Goal: Find contact information: Find contact information

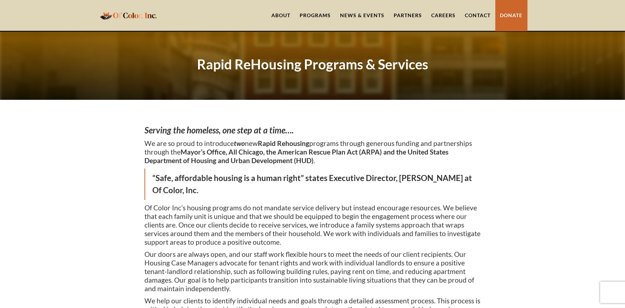
click at [319, 15] on div "Programs" at bounding box center [315, 15] width 31 height 7
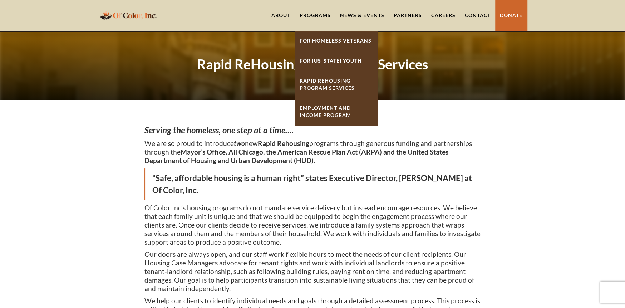
click at [322, 39] on link "For Homeless Veterans" at bounding box center [336, 41] width 82 height 20
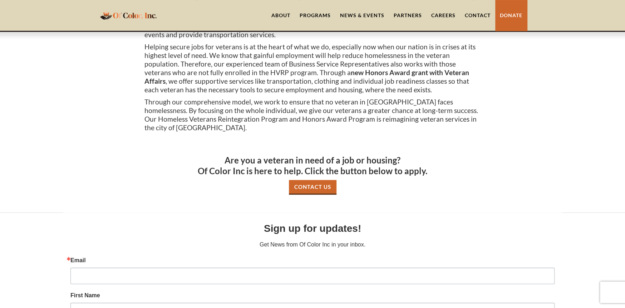
scroll to position [250, 0]
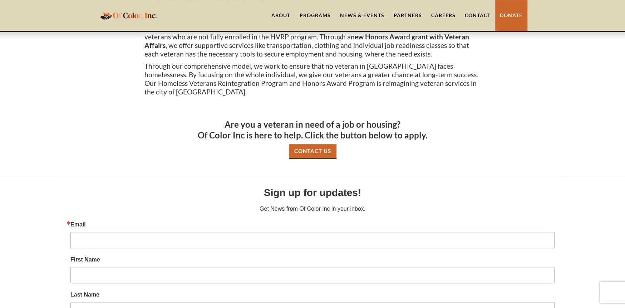
click at [317, 154] on link "Contact Us" at bounding box center [313, 151] width 48 height 15
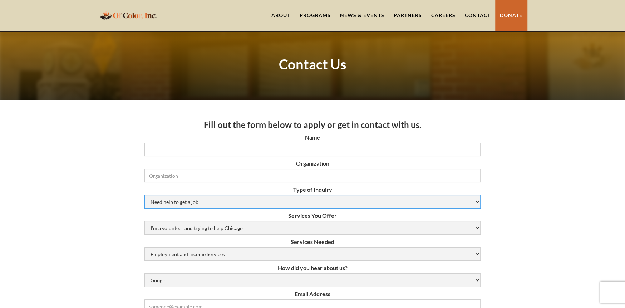
click at [461, 206] on select "Need help to get a job Volunteer or Donation Partnership Other" at bounding box center [312, 202] width 336 height 14
select select "Partnership"
click at [144, 195] on select "Need help to get a job Volunteer or Donation Partnership Other" at bounding box center [312, 202] width 336 height 14
click at [390, 232] on select "I’m a volunteer and trying to help Chicago Resume Help Mock Interviewing Mentor…" at bounding box center [312, 228] width 336 height 14
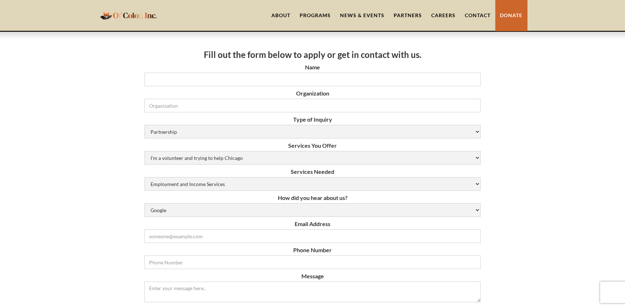
scroll to position [72, 0]
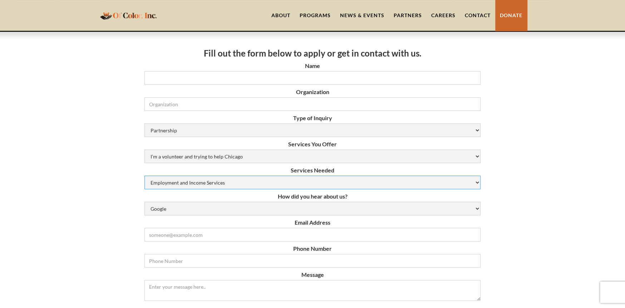
click at [467, 181] on select "Employment and Income Services Flexible Housing Pool Services HUD Housing Servi…" at bounding box center [312, 183] width 336 height 14
click at [537, 181] on div "Fill out the form below to apply or get in contact with us. Name Organization T…" at bounding box center [312, 296] width 625 height 536
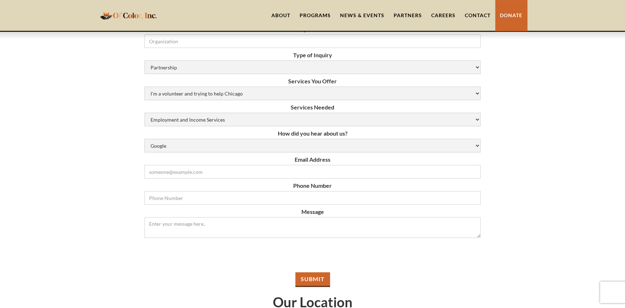
scroll to position [36, 0]
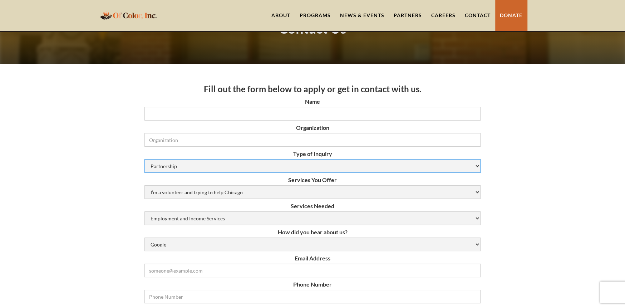
click at [474, 169] on select "Need help to get a job Volunteer or Donation Partnership Other" at bounding box center [312, 166] width 336 height 14
click at [458, 194] on select "I’m a volunteer and trying to help Chicago Resume Help Mock Interviewing Mentor…" at bounding box center [312, 192] width 336 height 14
click at [465, 191] on select "I’m a volunteer and trying to help Chicago Resume Help Mock Interviewing Mentor…" at bounding box center [312, 192] width 336 height 14
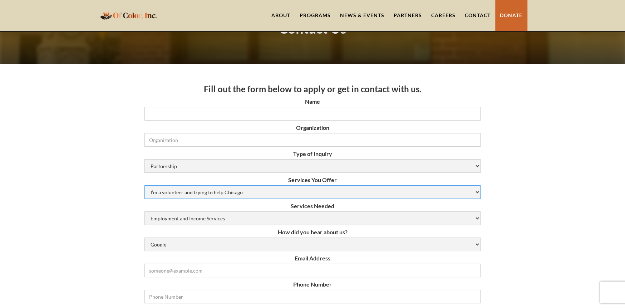
click at [399, 198] on select "I’m a volunteer and trying to help Chicago Resume Help Mock Interviewing Mentor…" at bounding box center [312, 192] width 336 height 14
click at [399, 192] on select "I’m a volunteer and trying to help Chicago Resume Help Mock Interviewing Mentor…" at bounding box center [312, 192] width 336 height 14
click at [480, 14] on link "Contact" at bounding box center [477, 15] width 35 height 31
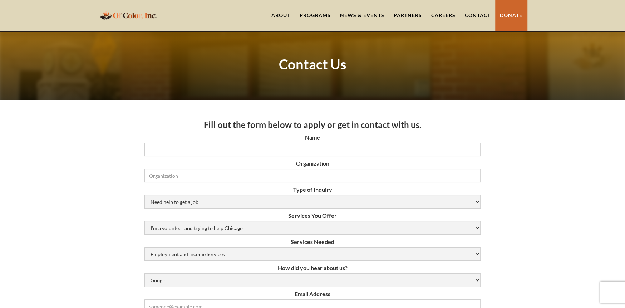
click at [398, 16] on link "Partners" at bounding box center [408, 15] width 38 height 31
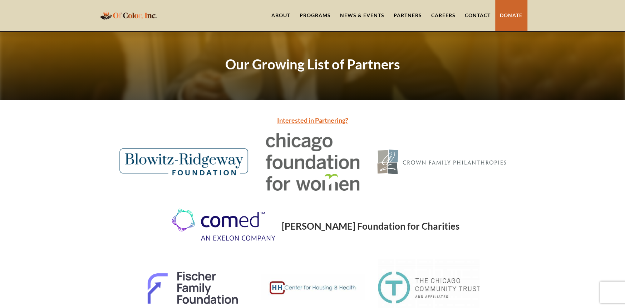
click at [330, 118] on link "Interested in Partnering?" at bounding box center [312, 120] width 71 height 8
click at [323, 122] on link "Interested in Partnering?" at bounding box center [312, 120] width 71 height 8
click at [319, 120] on link "Interested in Partnering?" at bounding box center [312, 120] width 71 height 8
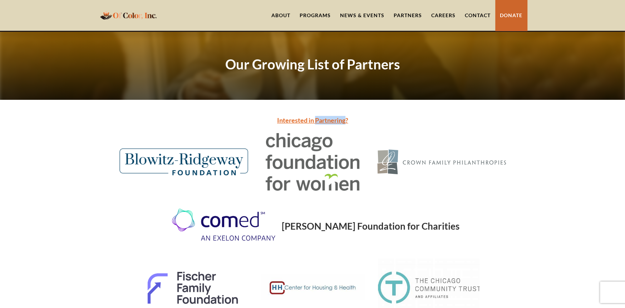
click at [296, 122] on link "Interested in Partnering?" at bounding box center [312, 120] width 71 height 8
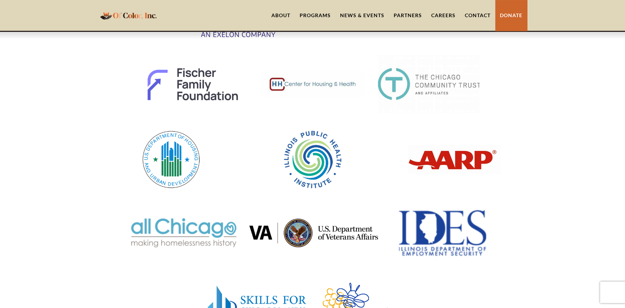
scroll to position [72, 0]
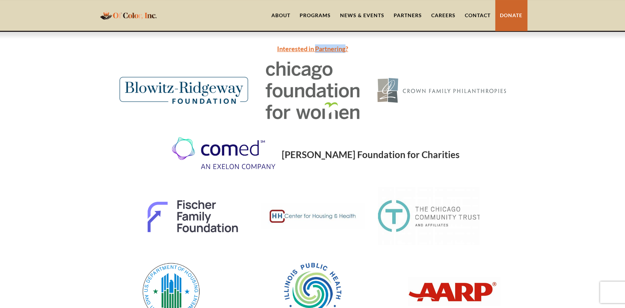
click at [284, 14] on link "About" at bounding box center [281, 15] width 28 height 31
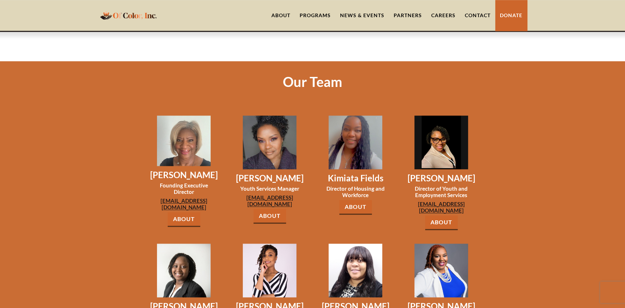
scroll to position [501, 0]
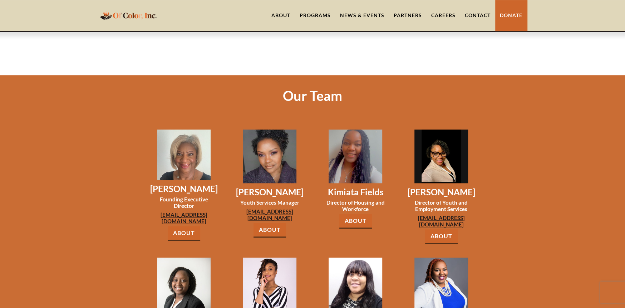
click at [351, 214] on link "About" at bounding box center [355, 221] width 33 height 15
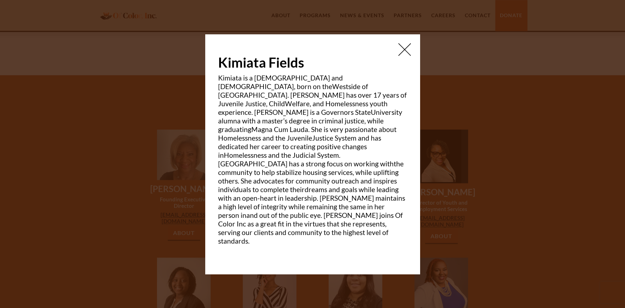
click at [405, 56] on img at bounding box center [404, 49] width 13 height 13
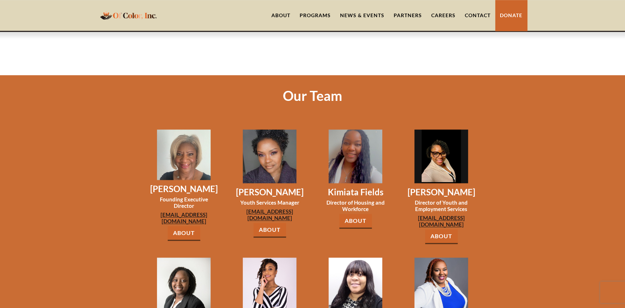
click at [313, 14] on div "Programs" at bounding box center [315, 15] width 31 height 7
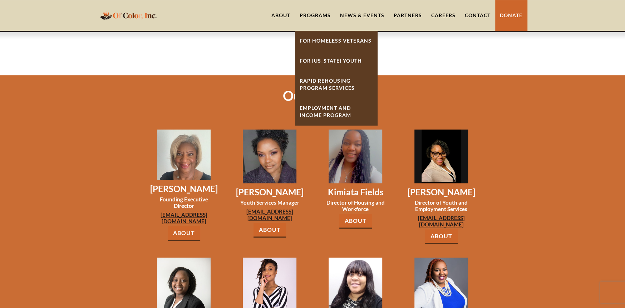
click at [331, 42] on link "For Homeless Veterans" at bounding box center [336, 41] width 82 height 20
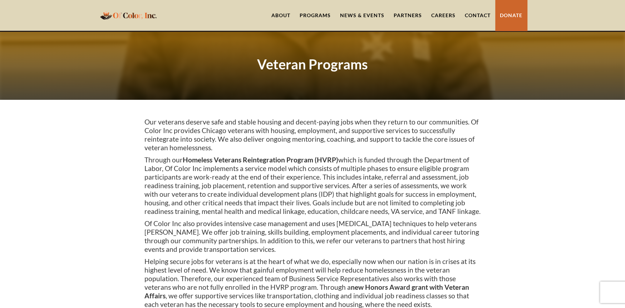
click at [409, 11] on link "Partners" at bounding box center [408, 15] width 38 height 31
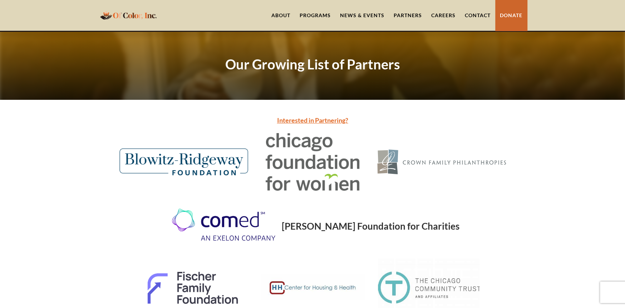
click at [297, 119] on link "Interested in Partnering?" at bounding box center [312, 120] width 71 height 8
